Goal: Task Accomplishment & Management: Manage account settings

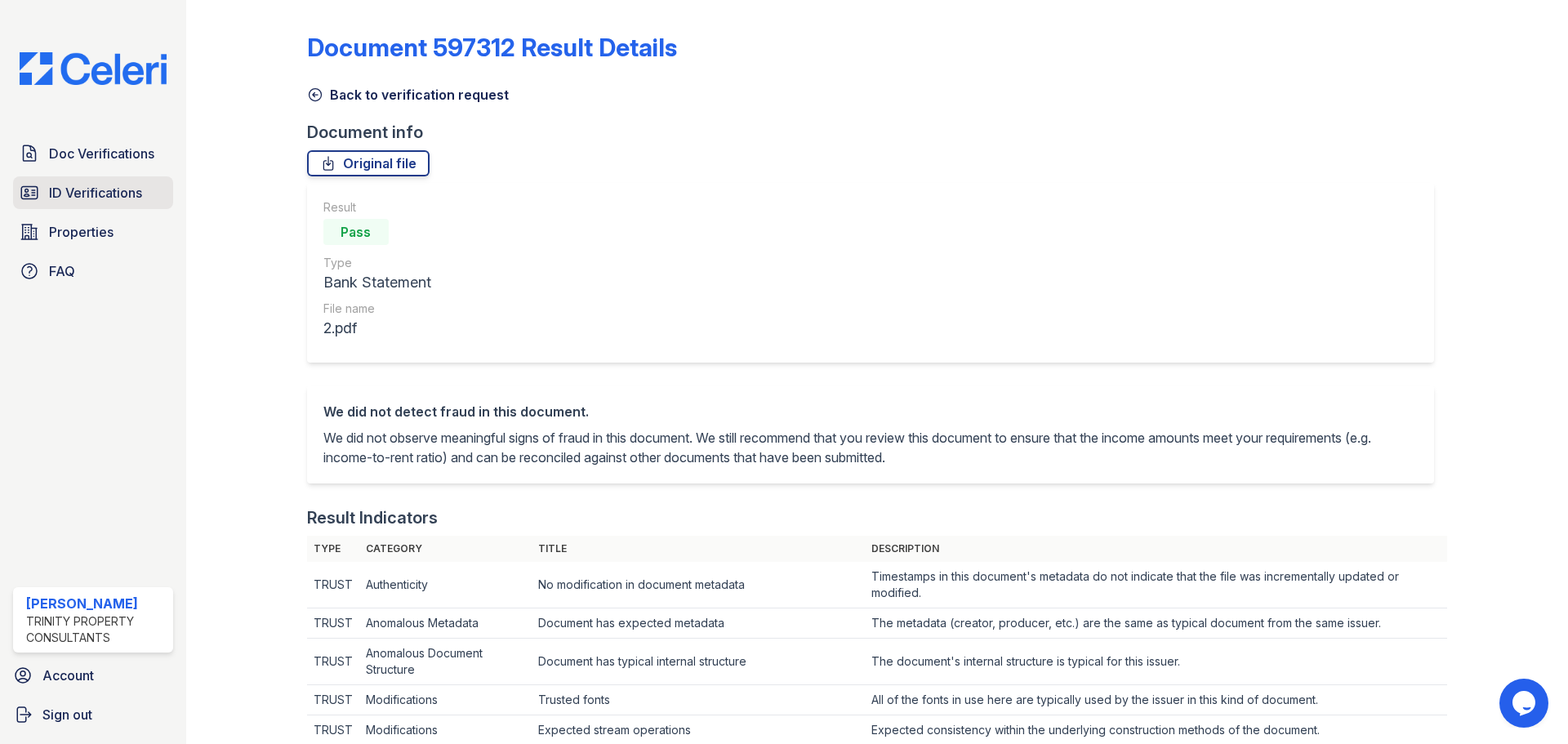
click at [77, 188] on span "ID Verifications" at bounding box center [96, 192] width 93 height 20
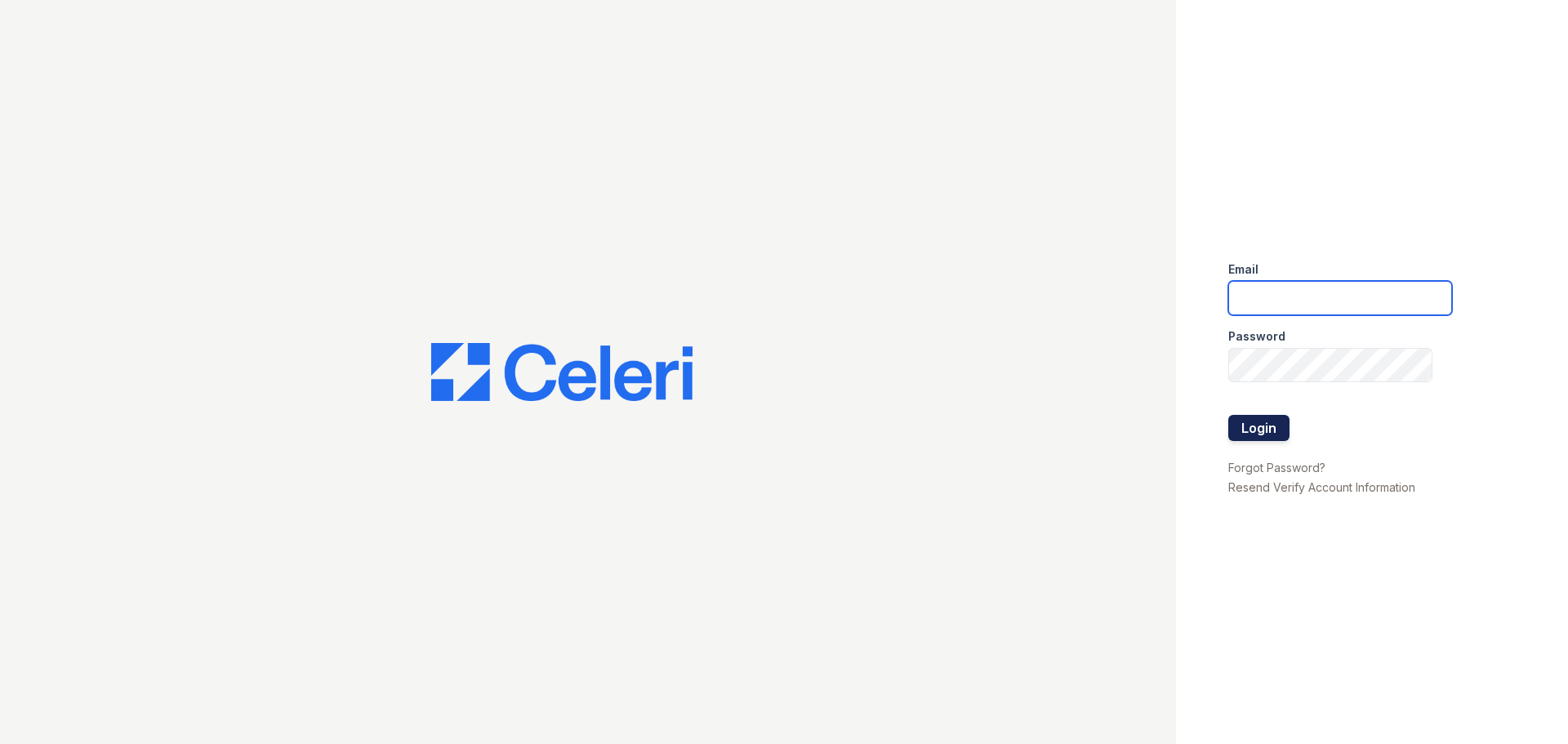
type input "ckeena@trinity-pm.com"
click at [1276, 429] on button "Login" at bounding box center [1258, 427] width 61 height 26
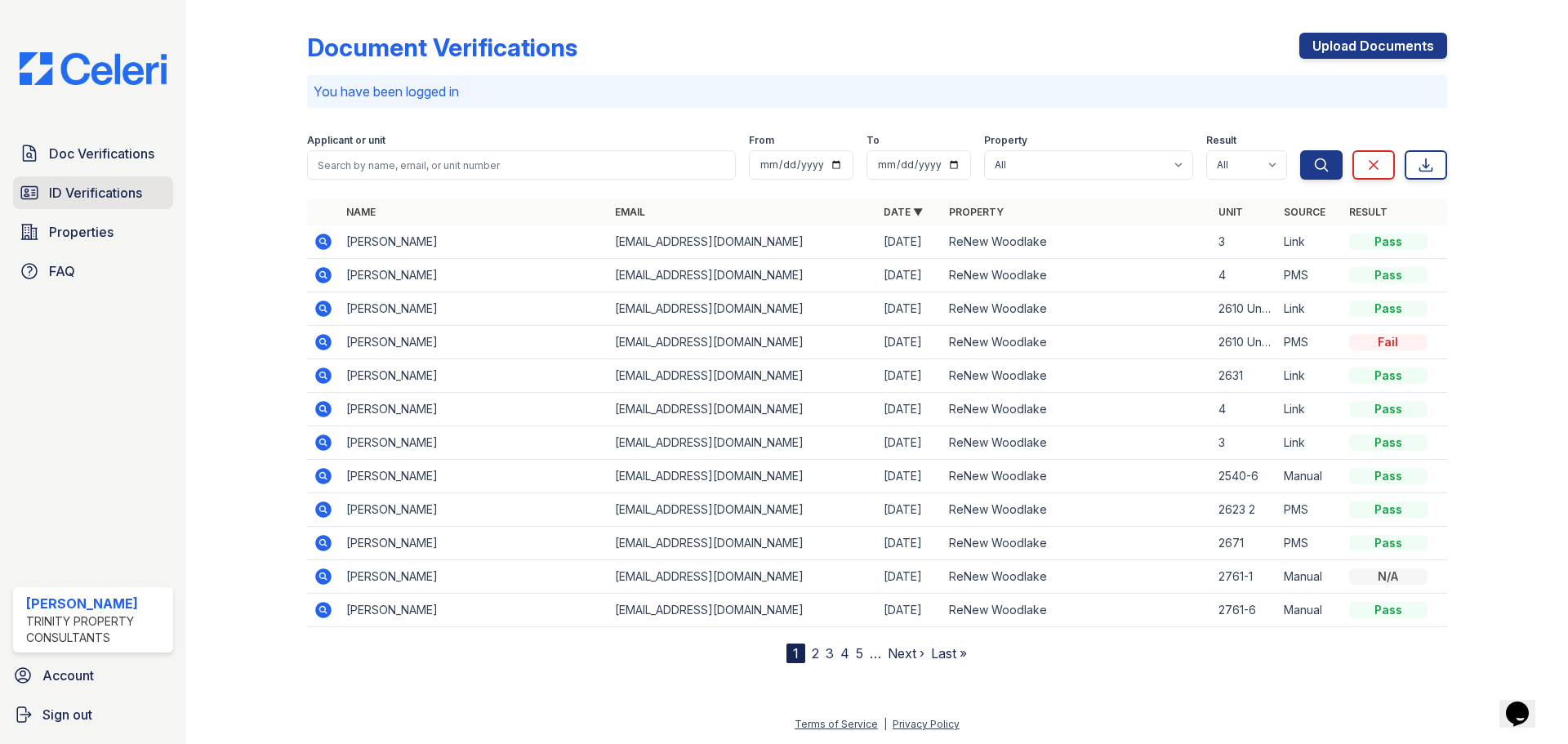
click at [113, 188] on span "ID Verifications" at bounding box center [96, 192] width 93 height 20
